Goal: Task Accomplishment & Management: Manage account settings

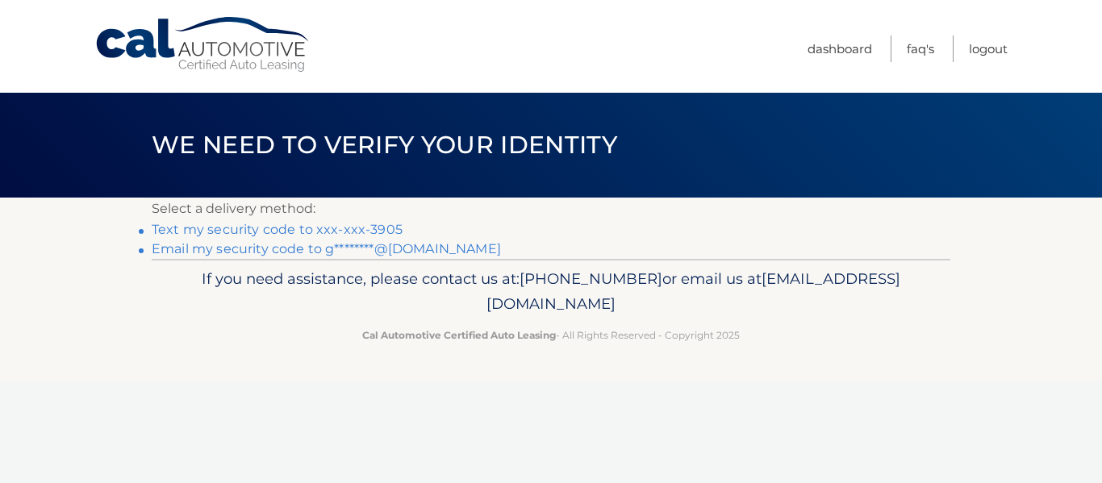
click at [305, 231] on link "Text my security code to xxx-xxx-3905" at bounding box center [277, 229] width 251 height 15
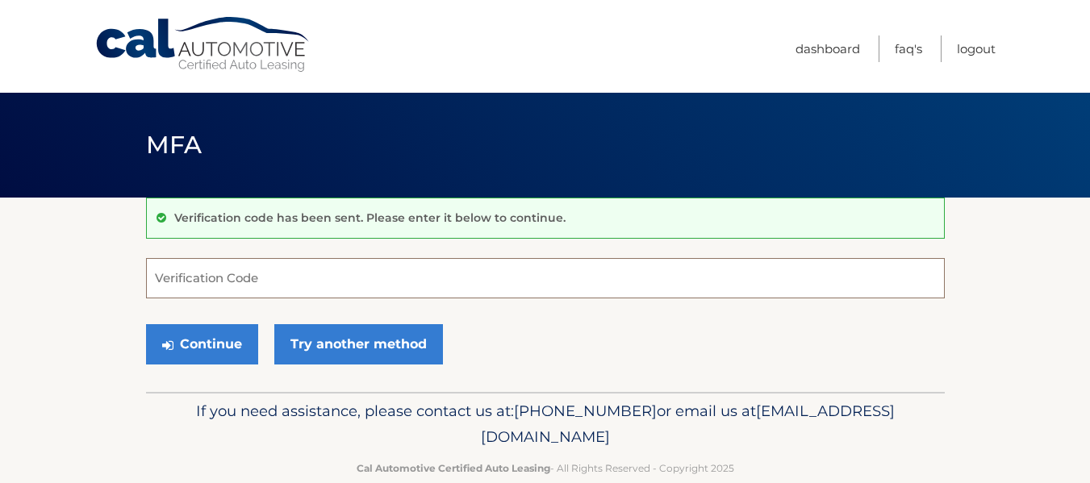
click at [230, 273] on input "Verification Code" at bounding box center [545, 278] width 798 height 40
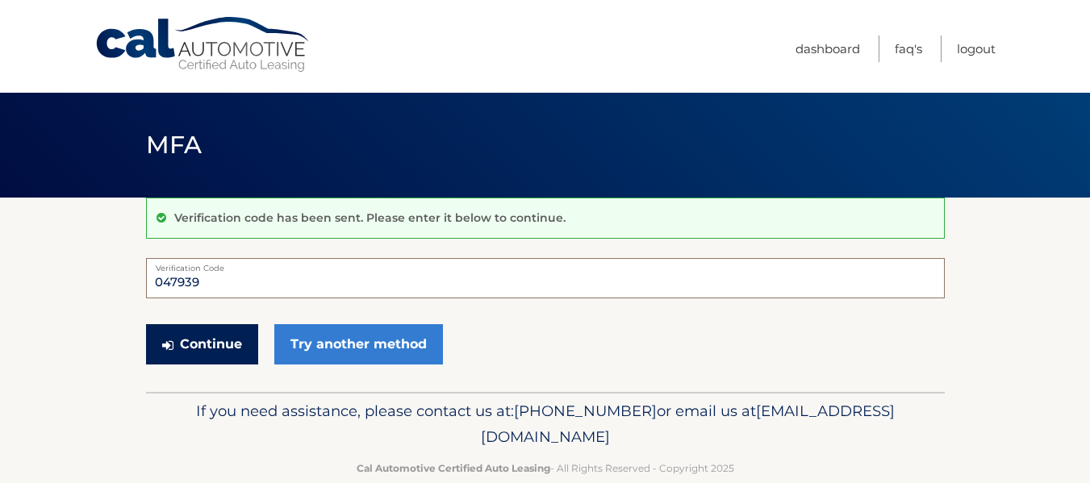
type input "047939"
click at [210, 341] on button "Continue" at bounding box center [202, 344] width 112 height 40
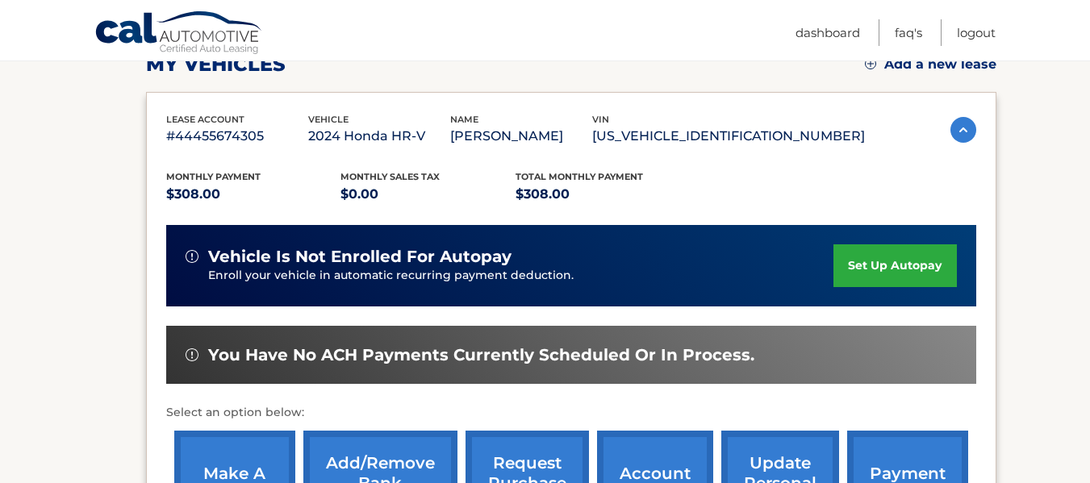
scroll to position [403, 0]
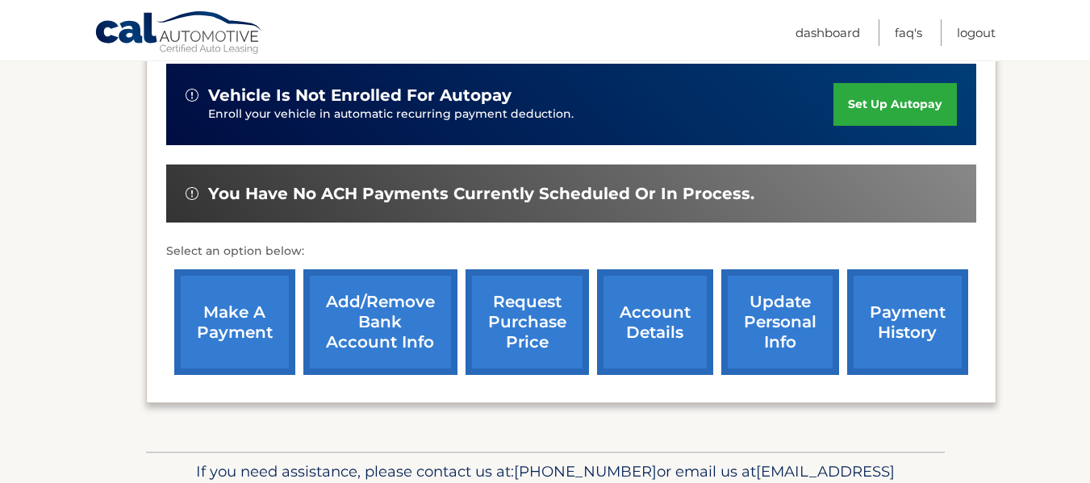
click at [216, 309] on link "make a payment" at bounding box center [234, 322] width 121 height 106
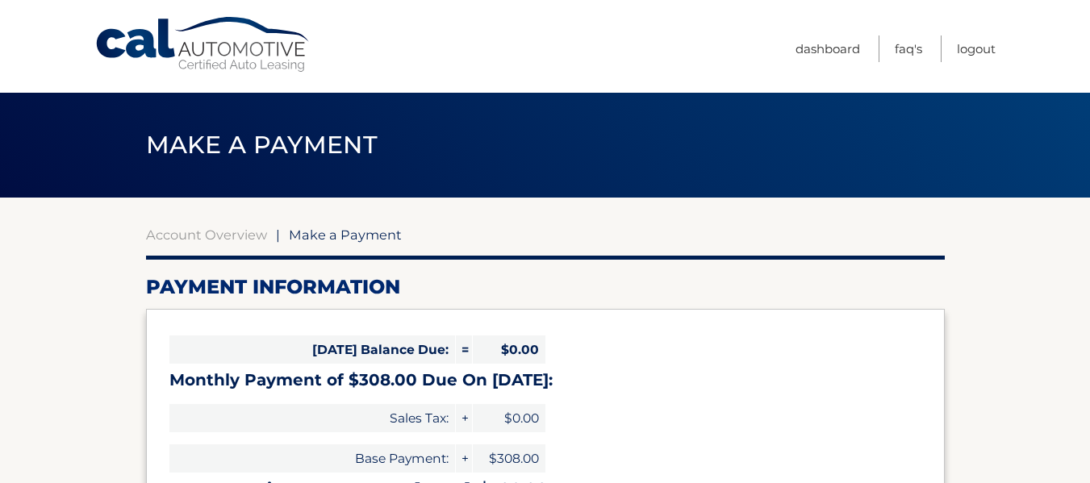
select select "YzY0OTBlN2UtZmVjNy00YWE3LTg1NzgtOTM3OTM1OGVkNThi"
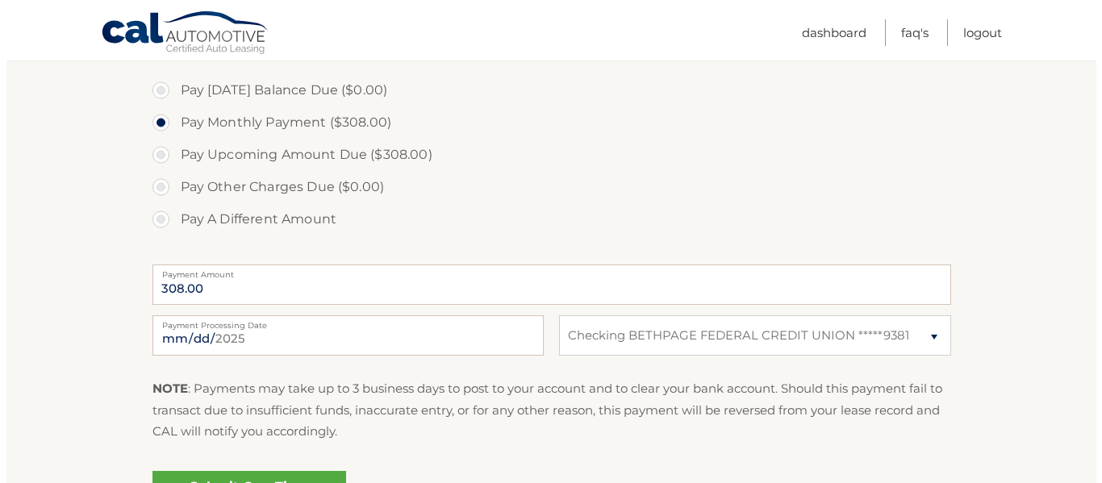
scroll to position [645, 0]
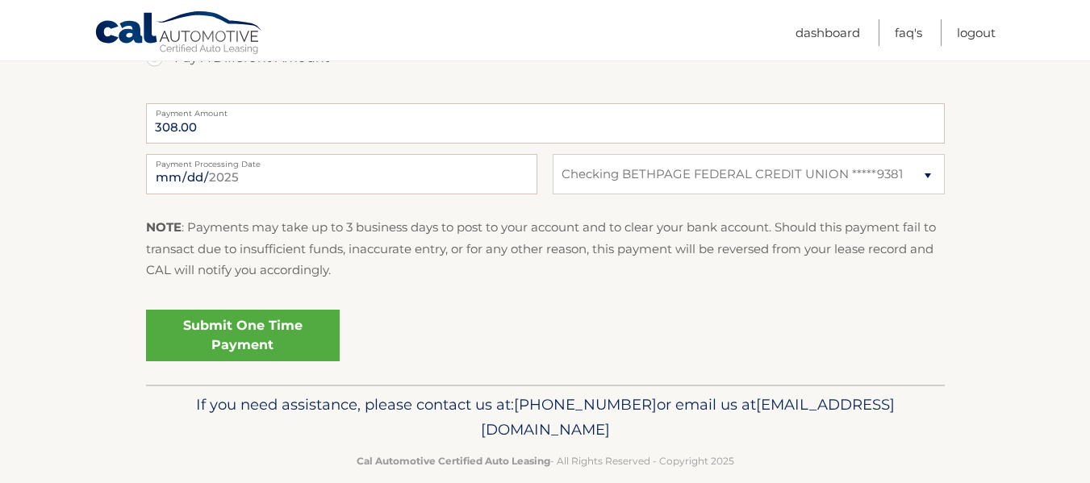
click at [249, 322] on link "Submit One Time Payment" at bounding box center [243, 336] width 194 height 52
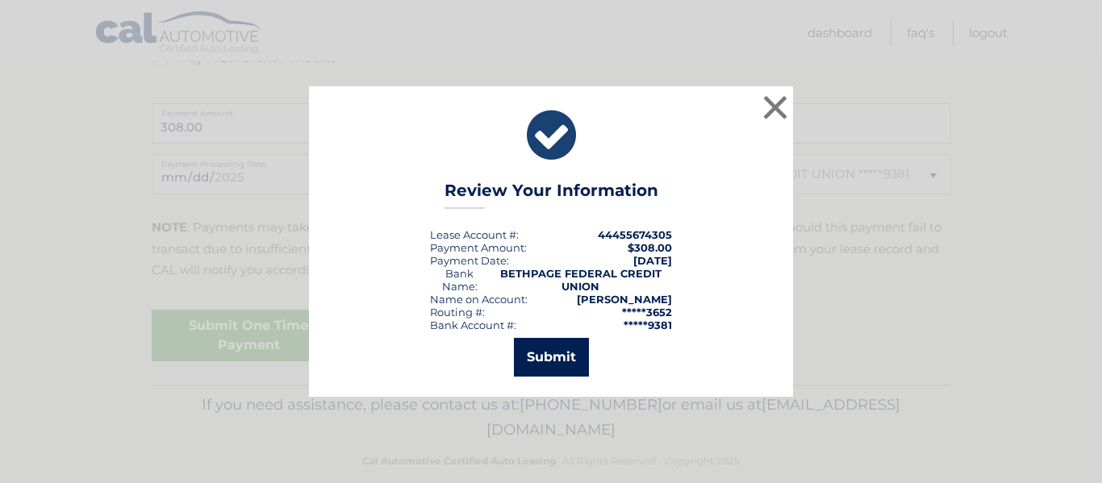
click at [542, 364] on button "Submit" at bounding box center [551, 357] width 75 height 39
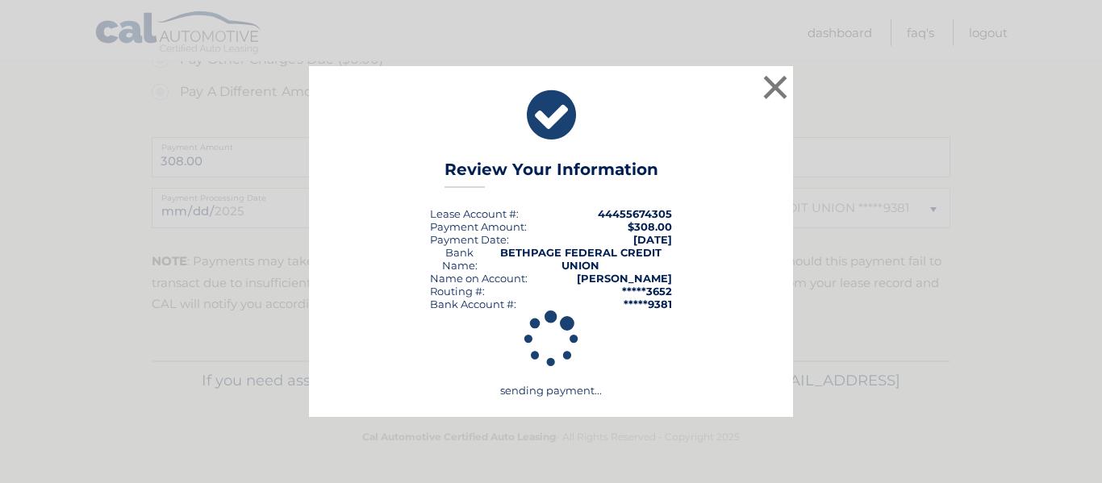
scroll to position [611, 0]
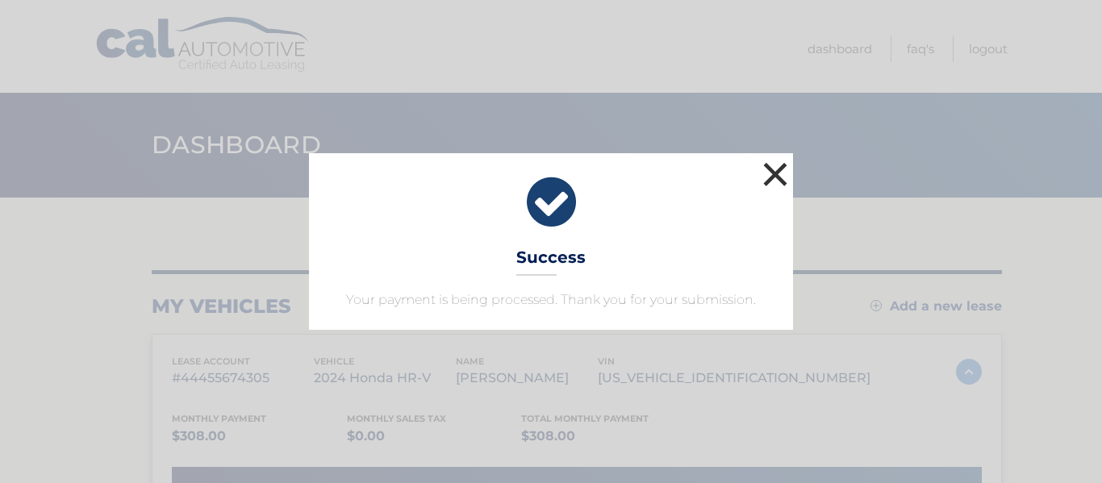
click at [771, 173] on button "×" at bounding box center [775, 174] width 32 height 32
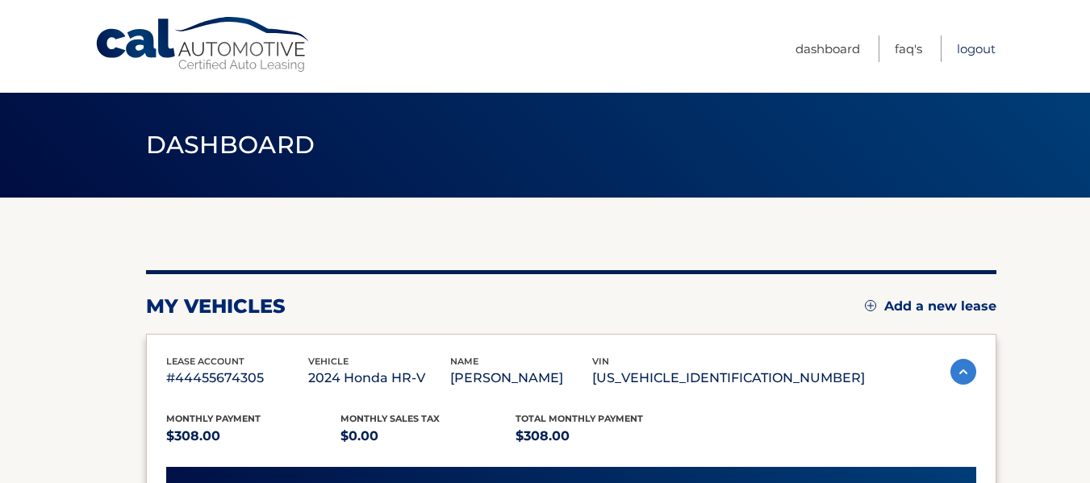
click at [975, 52] on link "Logout" at bounding box center [975, 48] width 39 height 27
